Goal: Transaction & Acquisition: Register for event/course

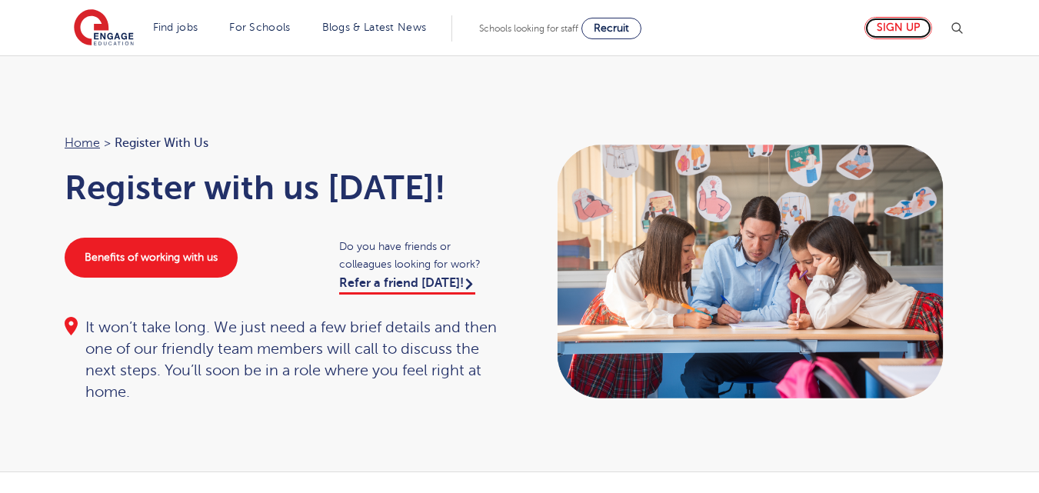
click at [864, 25] on link "Sign up" at bounding box center [898, 28] width 68 height 22
click at [864, 28] on link "Sign up" at bounding box center [898, 28] width 68 height 22
